Goal: Find specific page/section: Find specific page/section

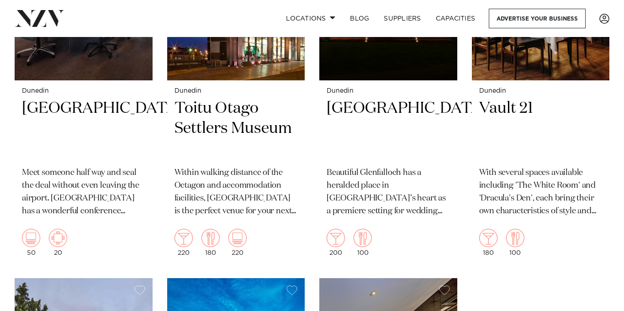
scroll to position [879, 0]
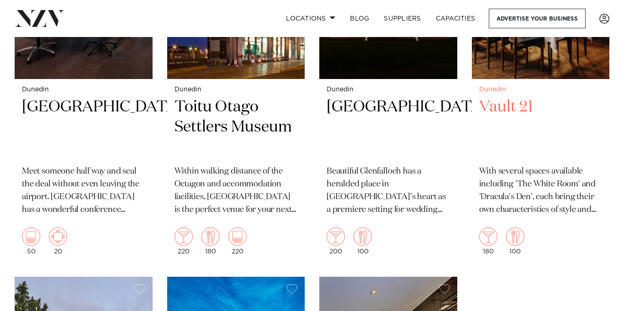
click at [522, 97] on h2 "Vault 21" at bounding box center [540, 128] width 123 height 62
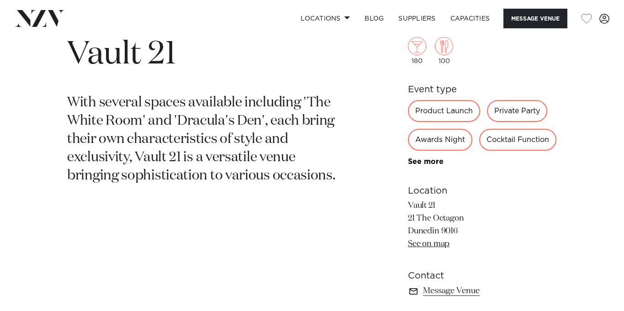
scroll to position [346, 0]
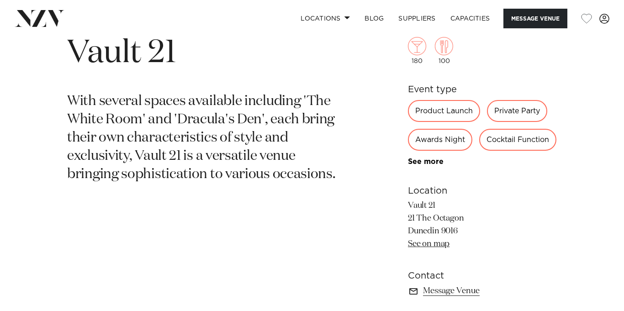
click at [515, 110] on div "Private Party" at bounding box center [517, 111] width 60 height 22
click at [524, 115] on div "Private Party" at bounding box center [517, 111] width 60 height 22
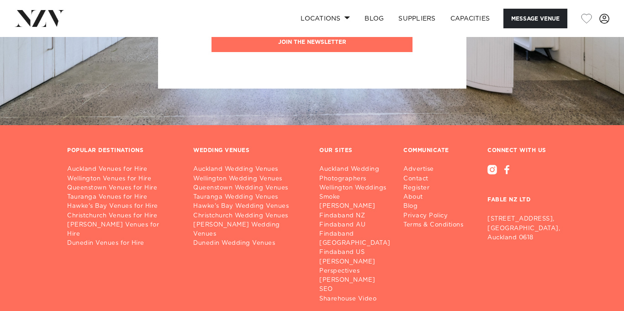
scroll to position [0, 0]
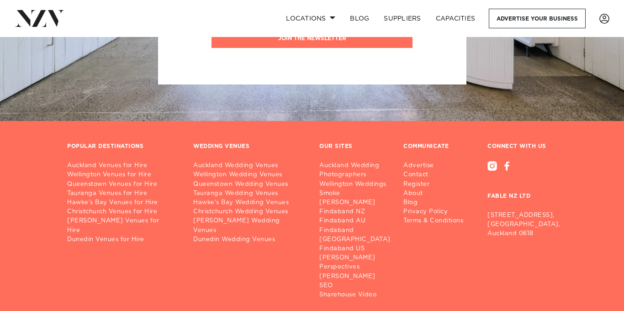
scroll to position [1793, 0]
